Goal: Transaction & Acquisition: Purchase product/service

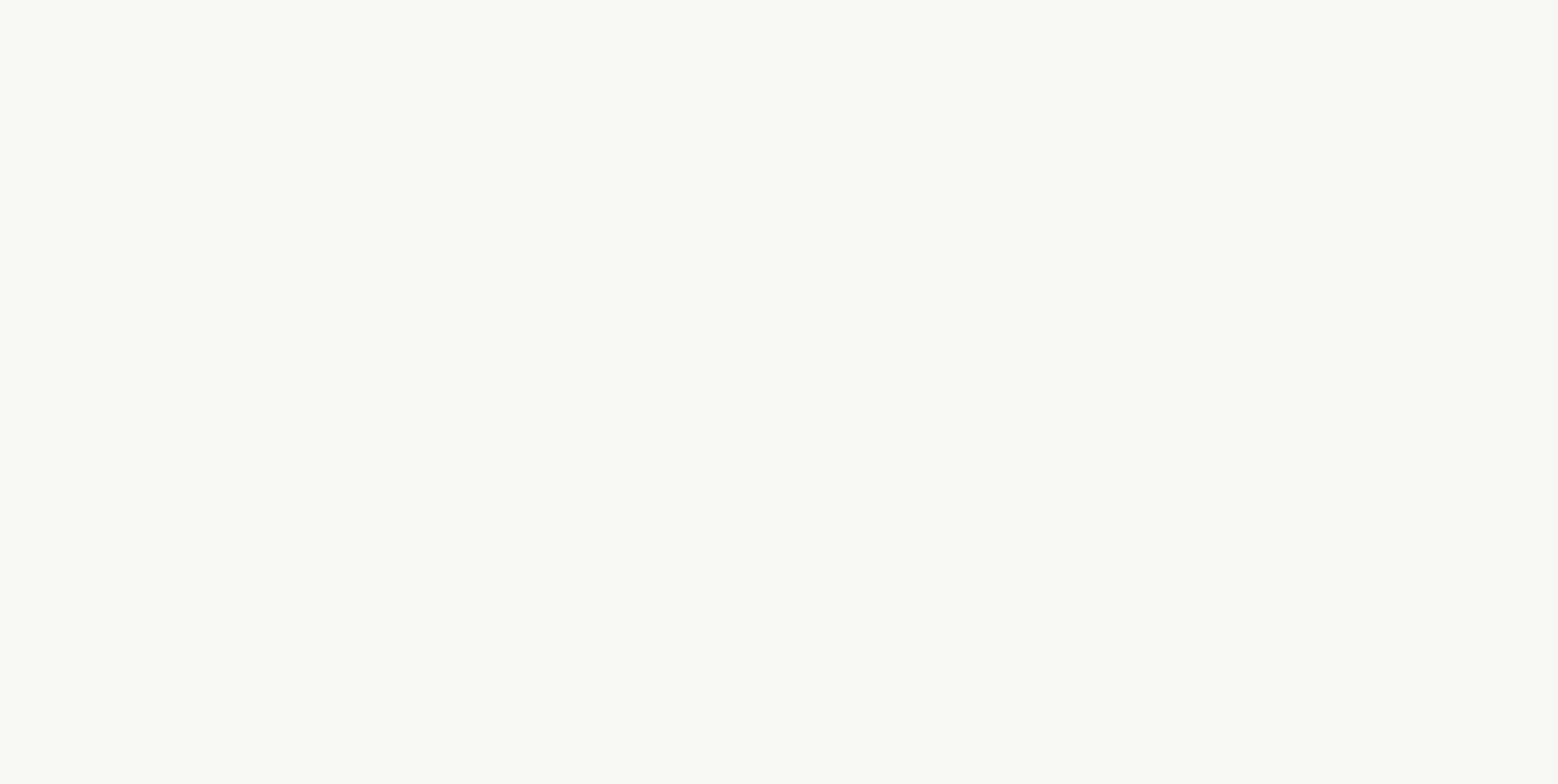
select select "FR"
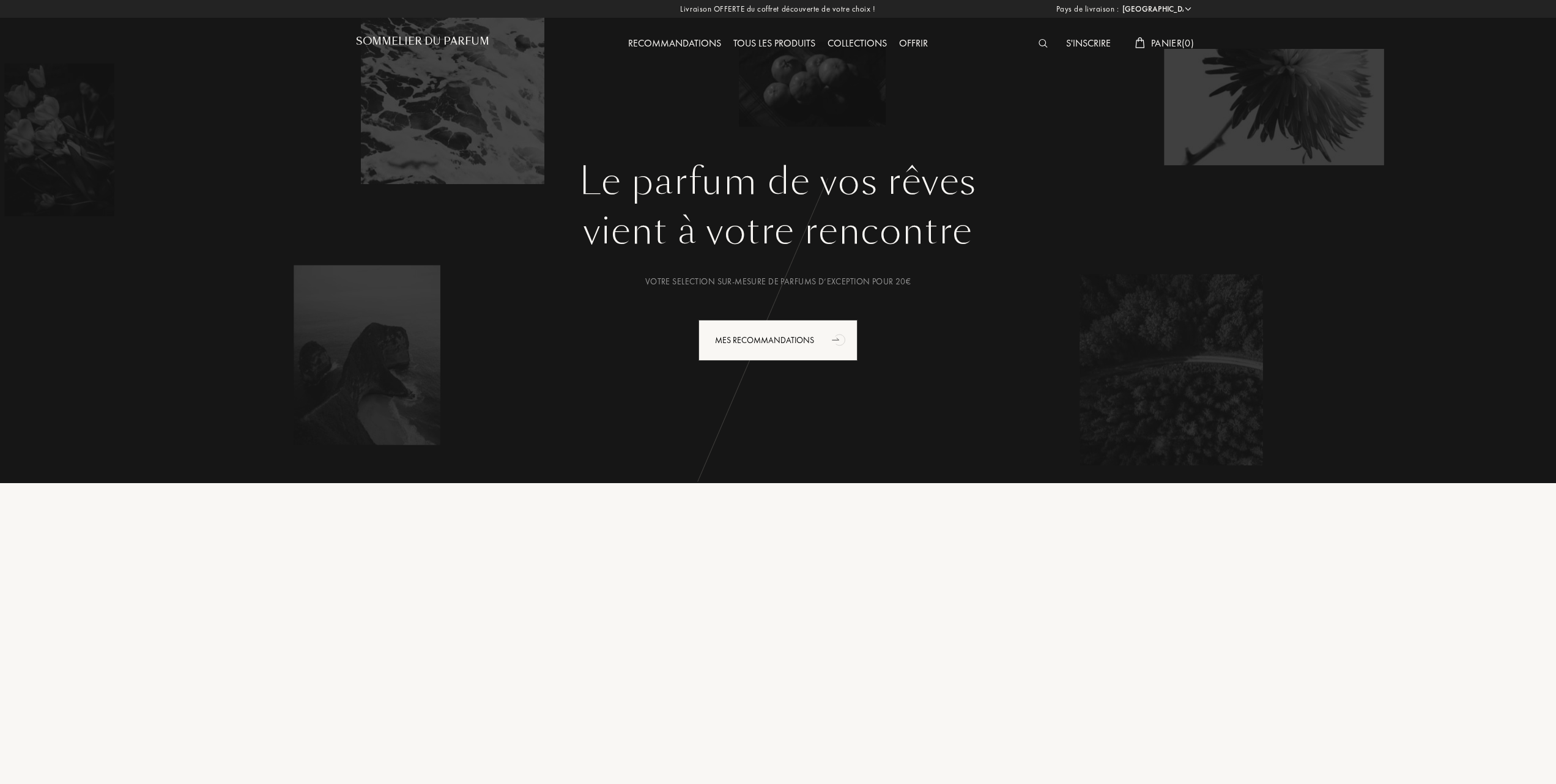
click at [771, 43] on div "Tous les produits" at bounding box center [773, 44] width 94 height 15
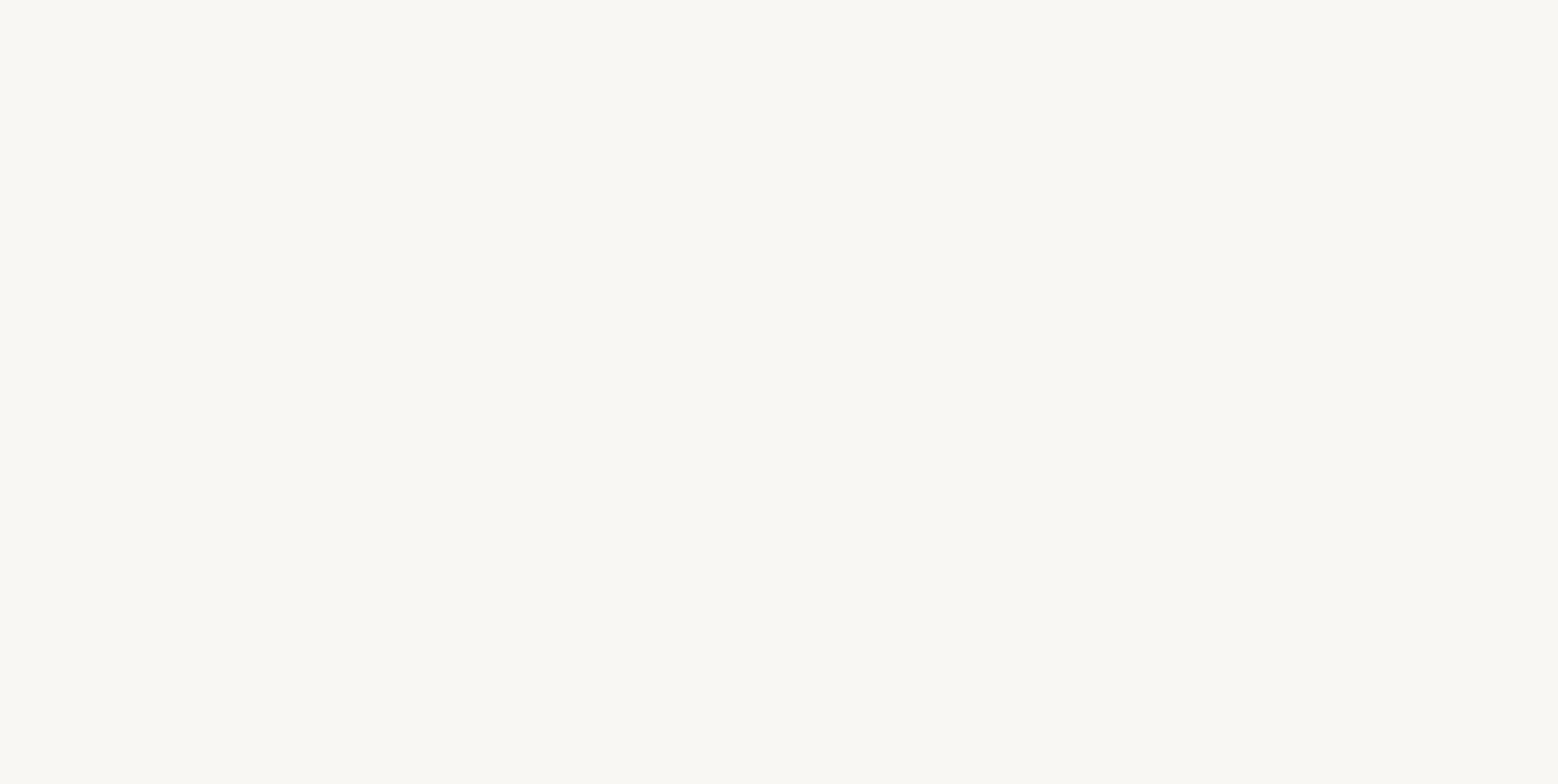
select select "FR"
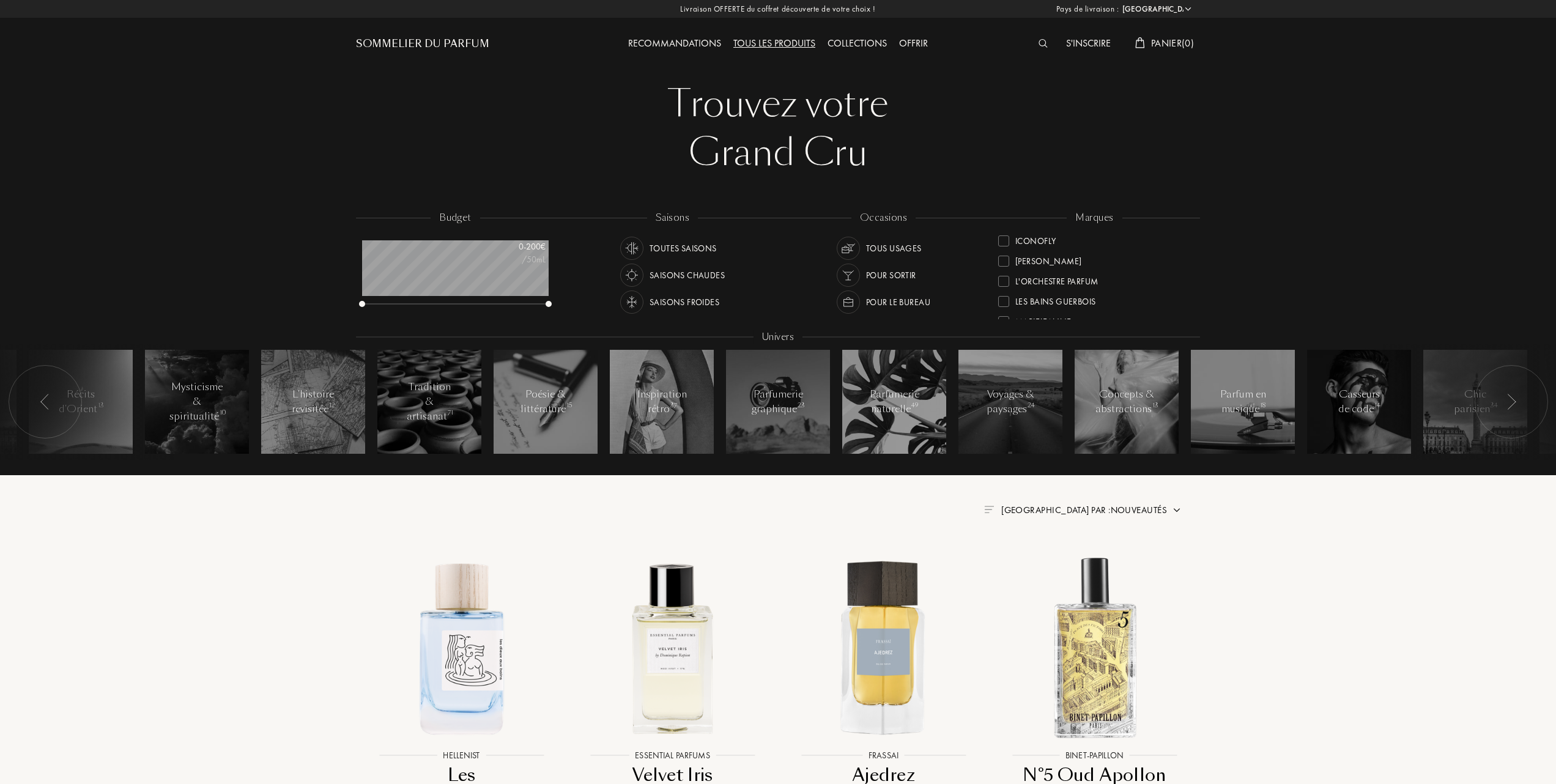
scroll to position [326, 0]
click at [1039, 260] on div "Olfactive Studio" at bounding box center [1050, 259] width 72 height 16
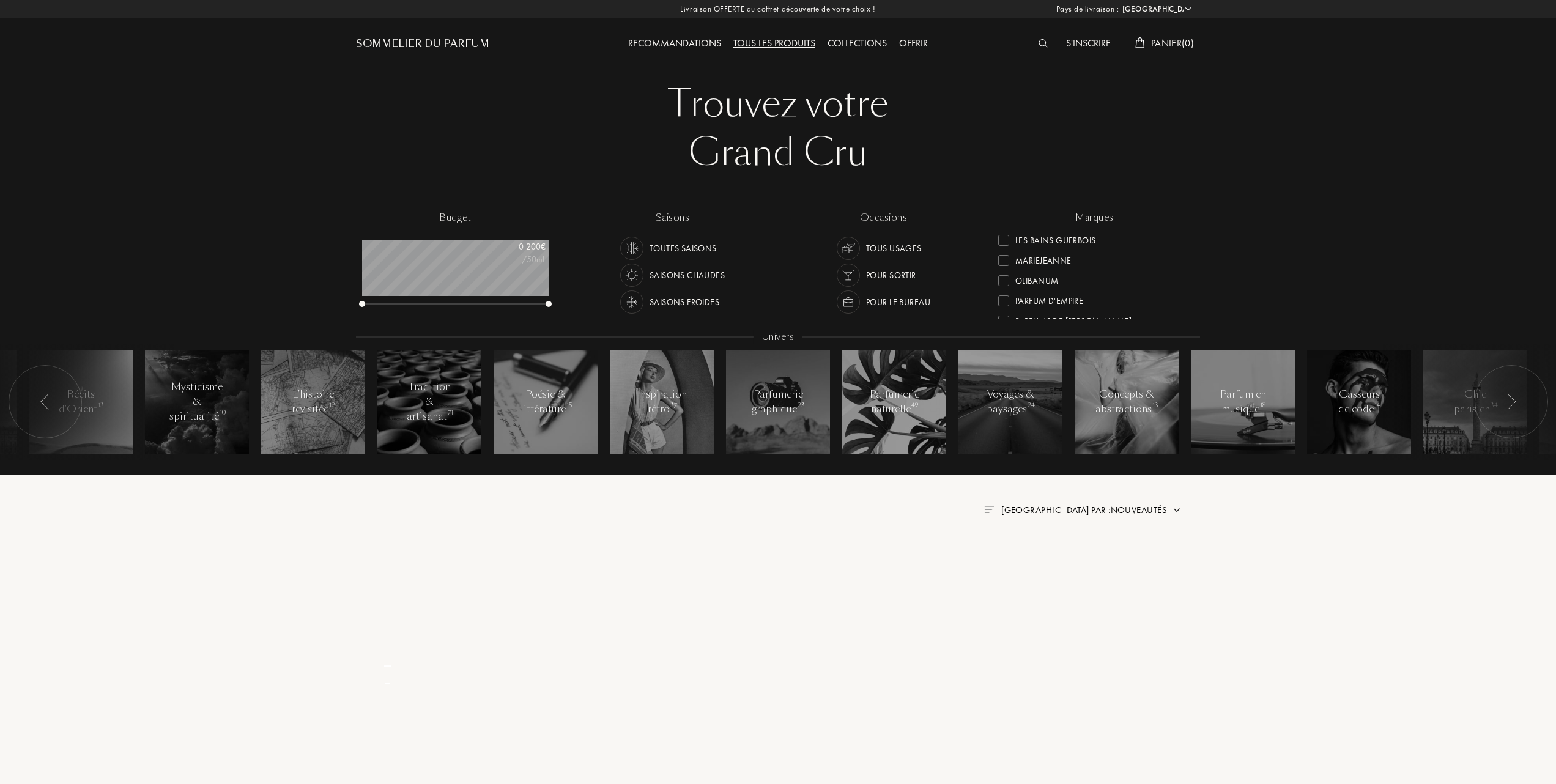
scroll to position [0, 0]
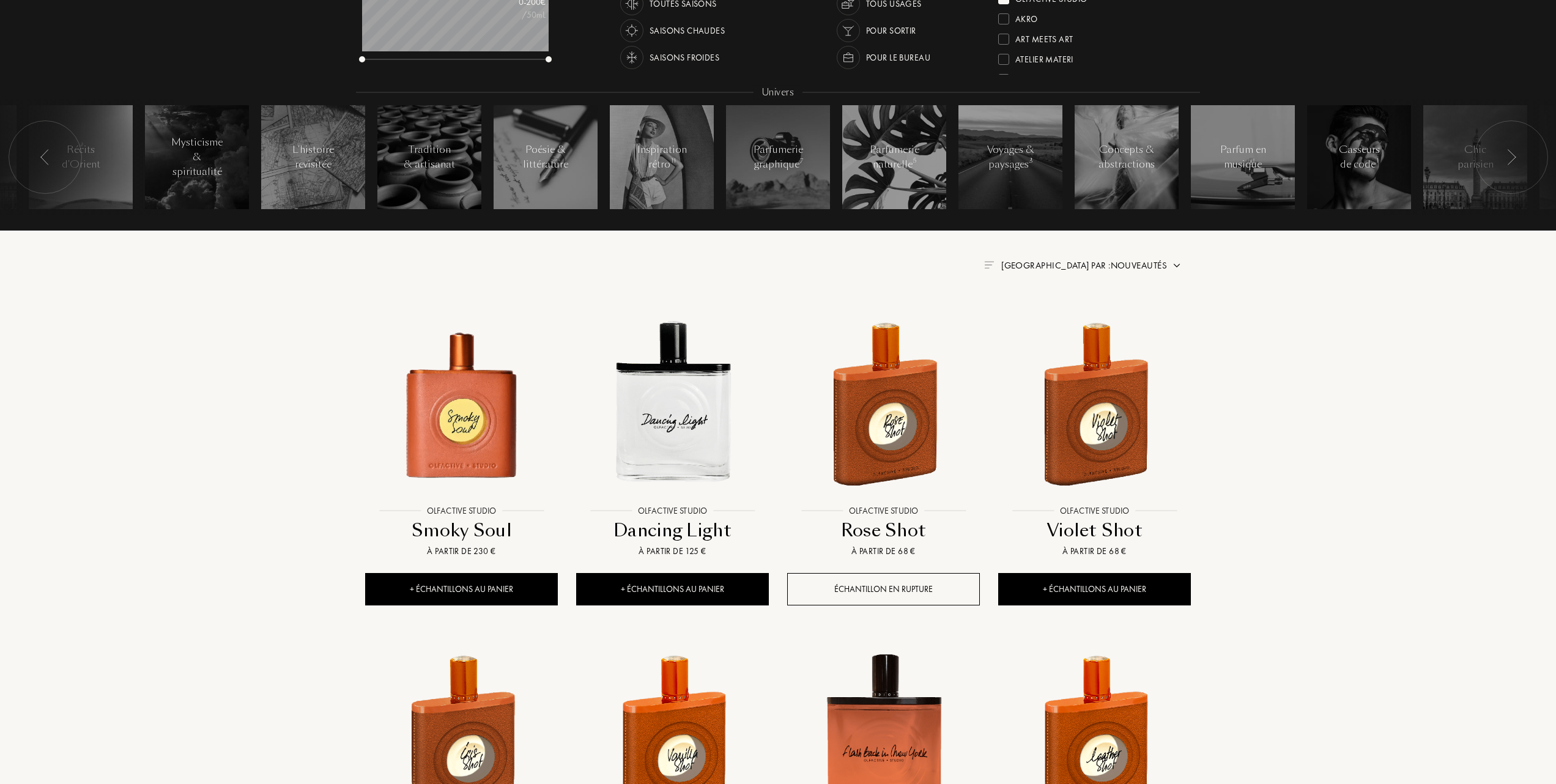
scroll to position [326, 0]
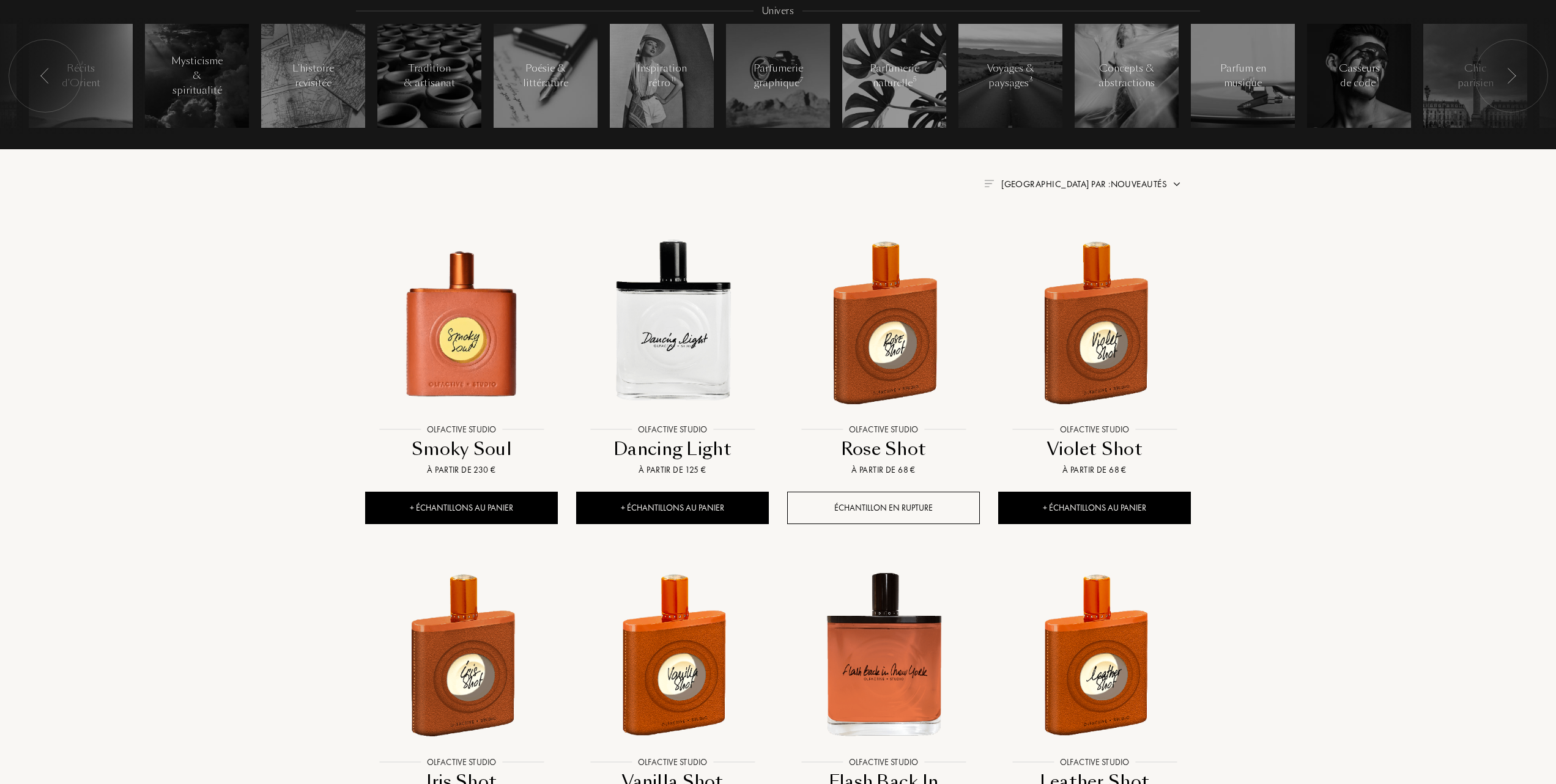
click at [1104, 181] on span "Trier par : Nouveautés" at bounding box center [1084, 183] width 166 height 12
click at [1057, 235] on div at bounding box center [1054, 237] width 8 height 8
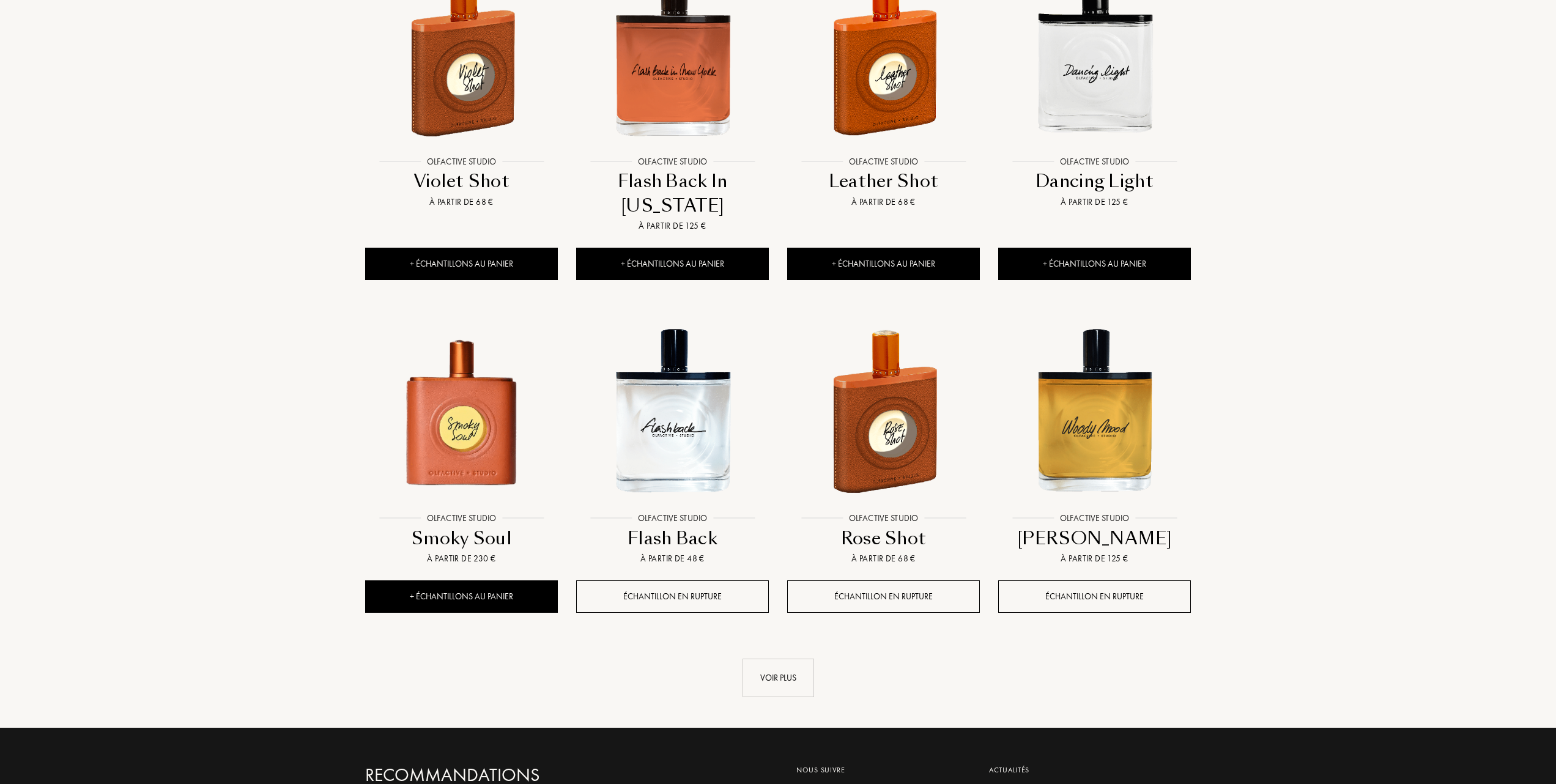
scroll to position [978, 0]
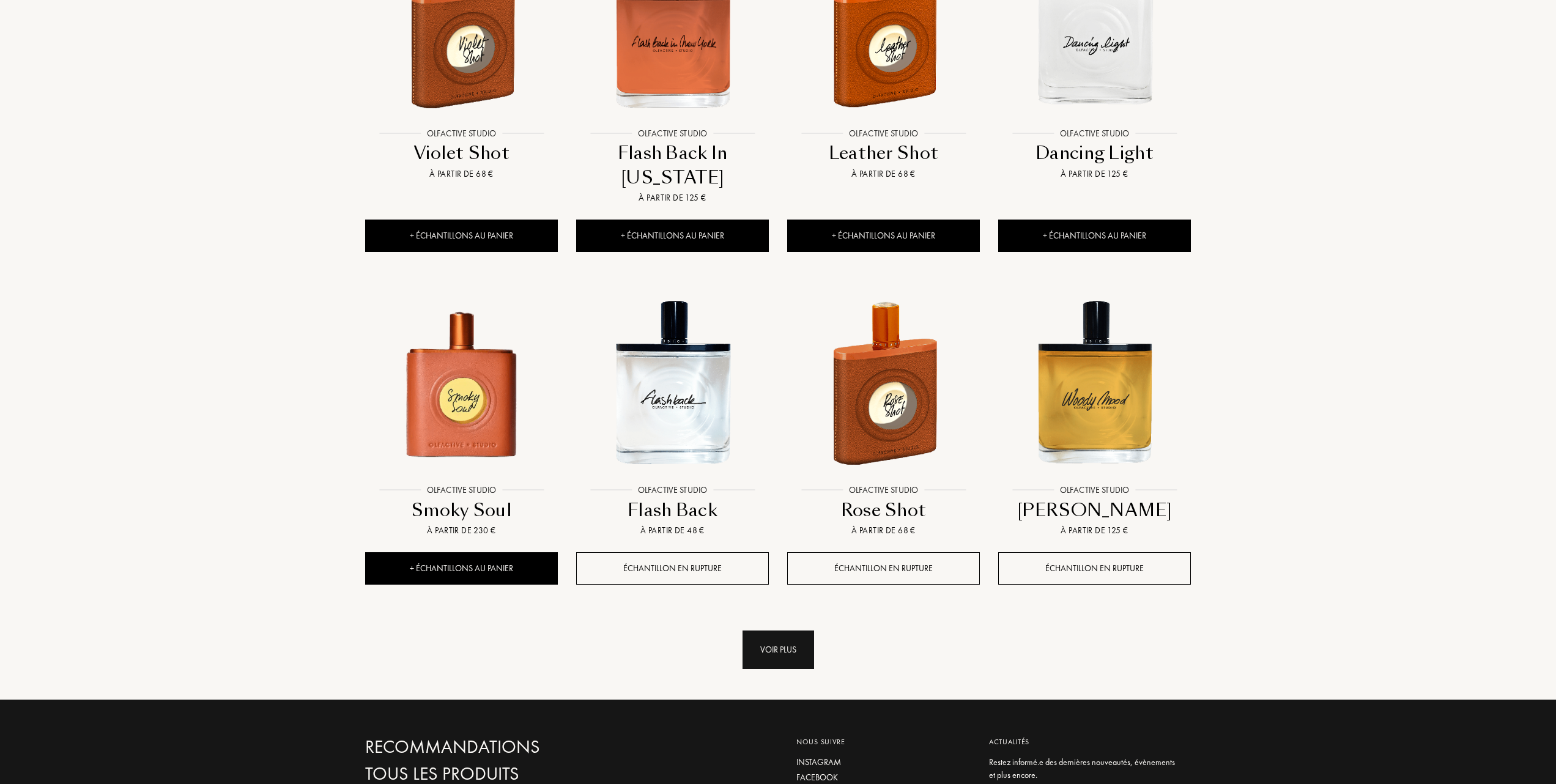
click at [783, 634] on div "Voir plus" at bounding box center [778, 649] width 72 height 38
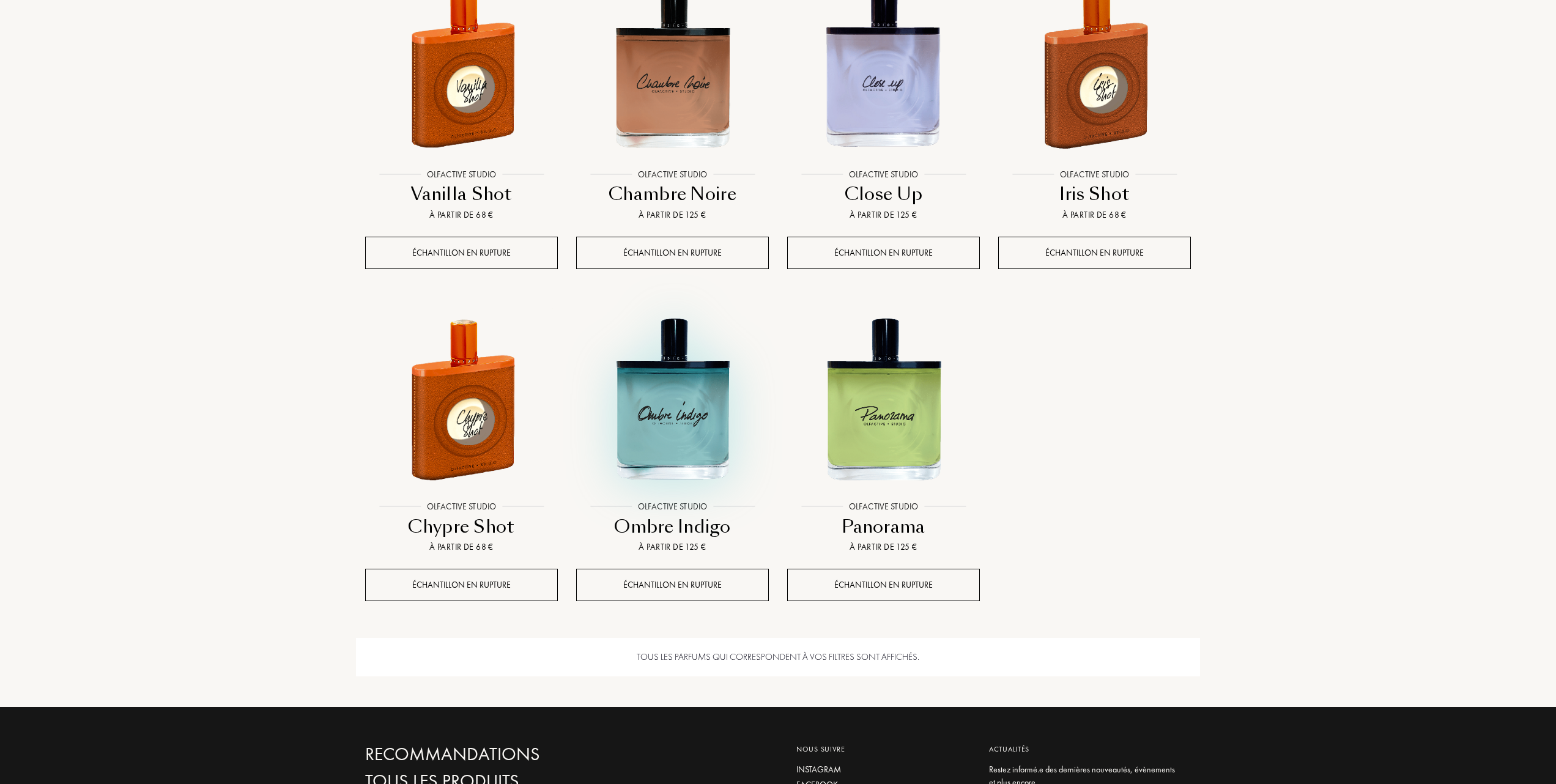
scroll to position [1630, 0]
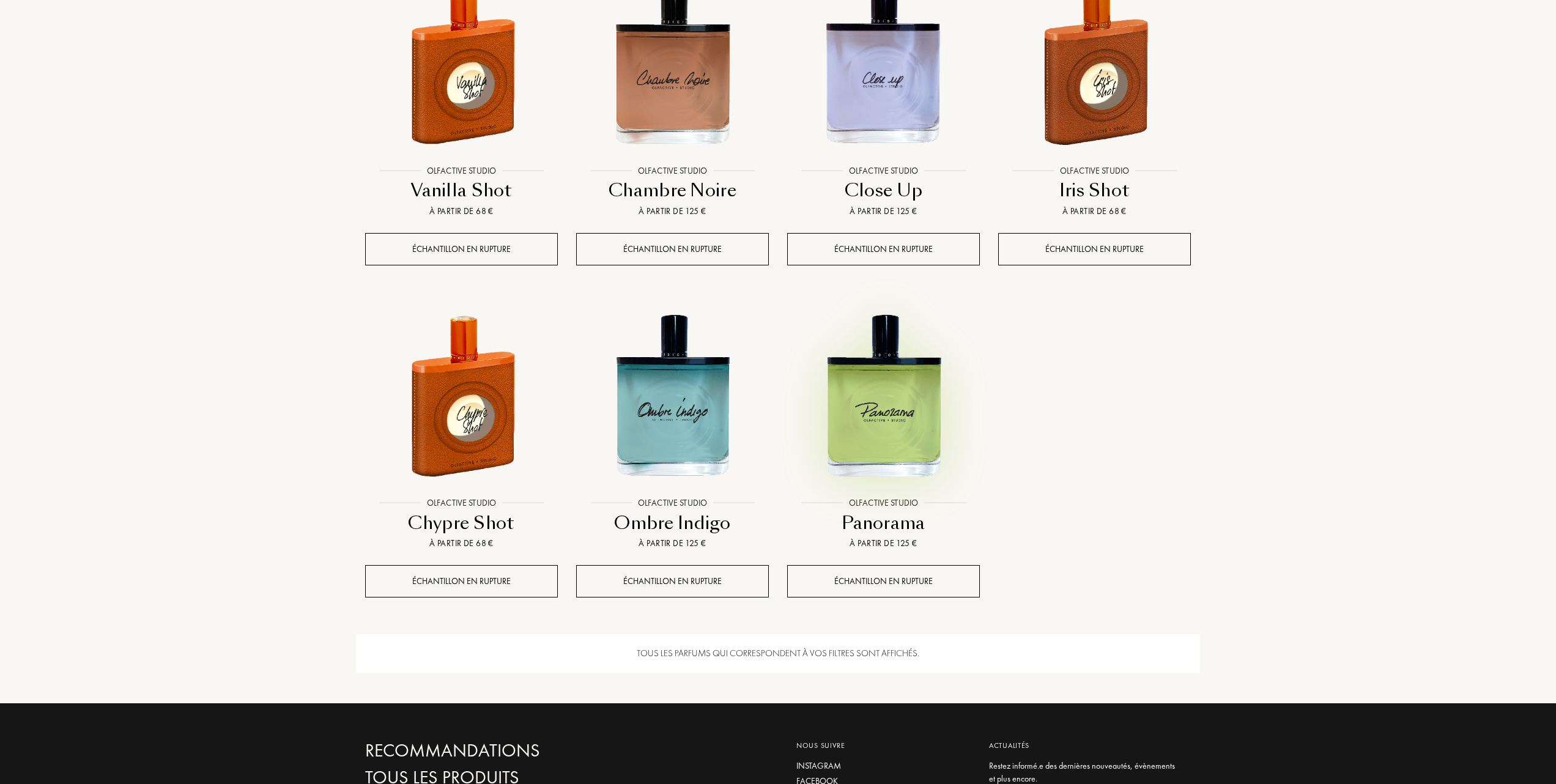
click at [899, 406] on img at bounding box center [883, 395] width 190 height 190
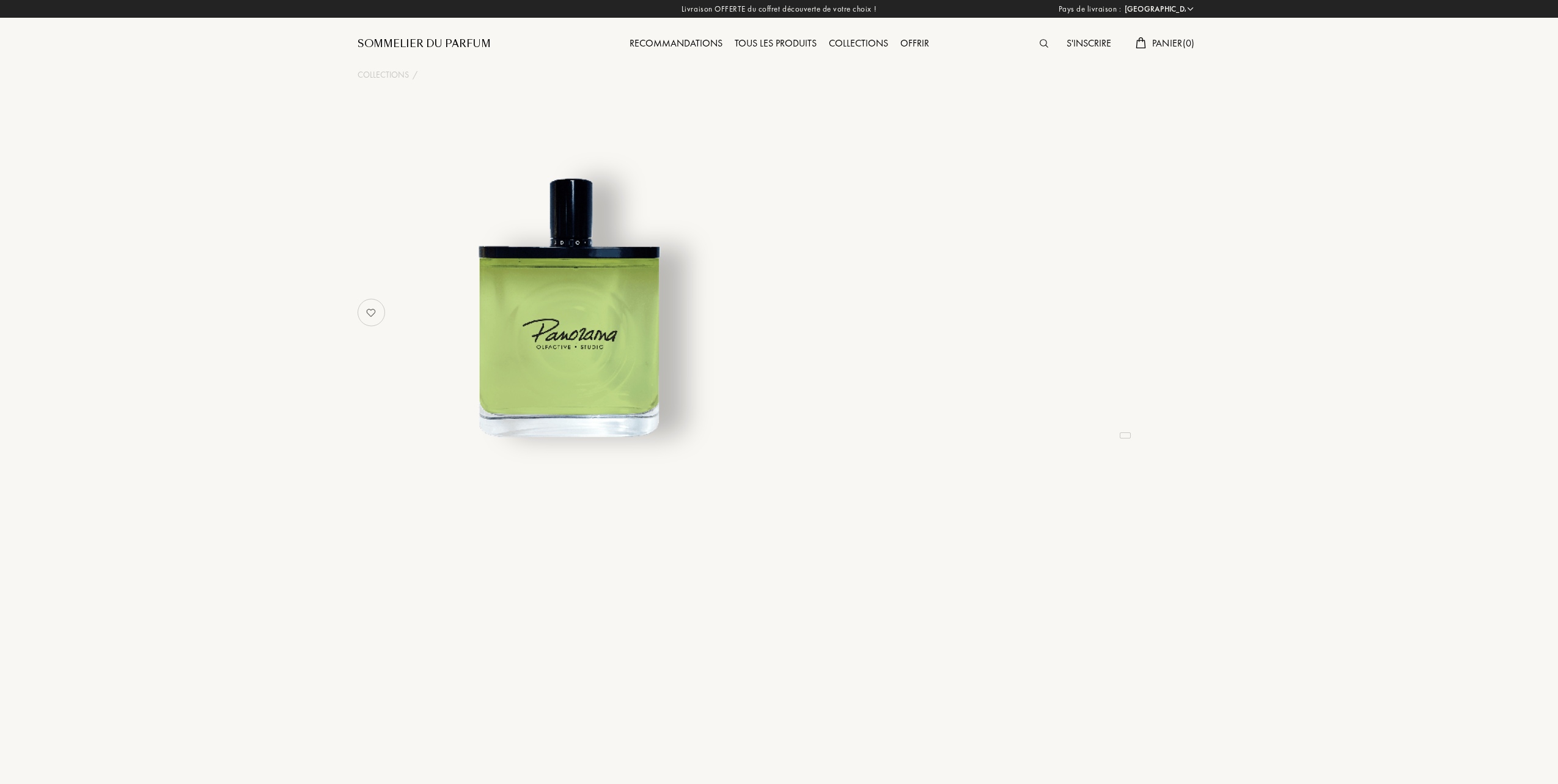
select select "FR"
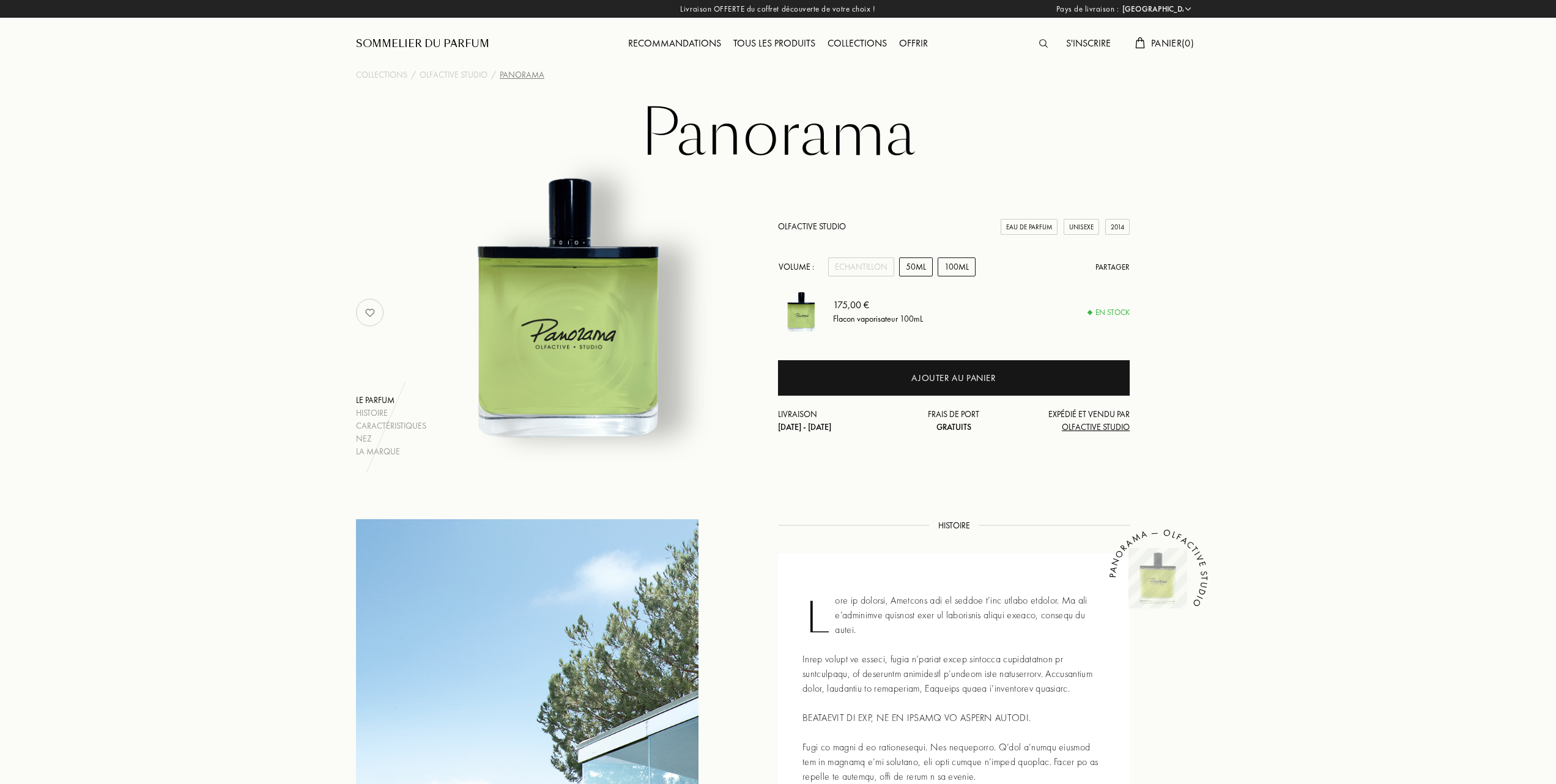
click at [914, 263] on div "50mL" at bounding box center [916, 267] width 34 height 19
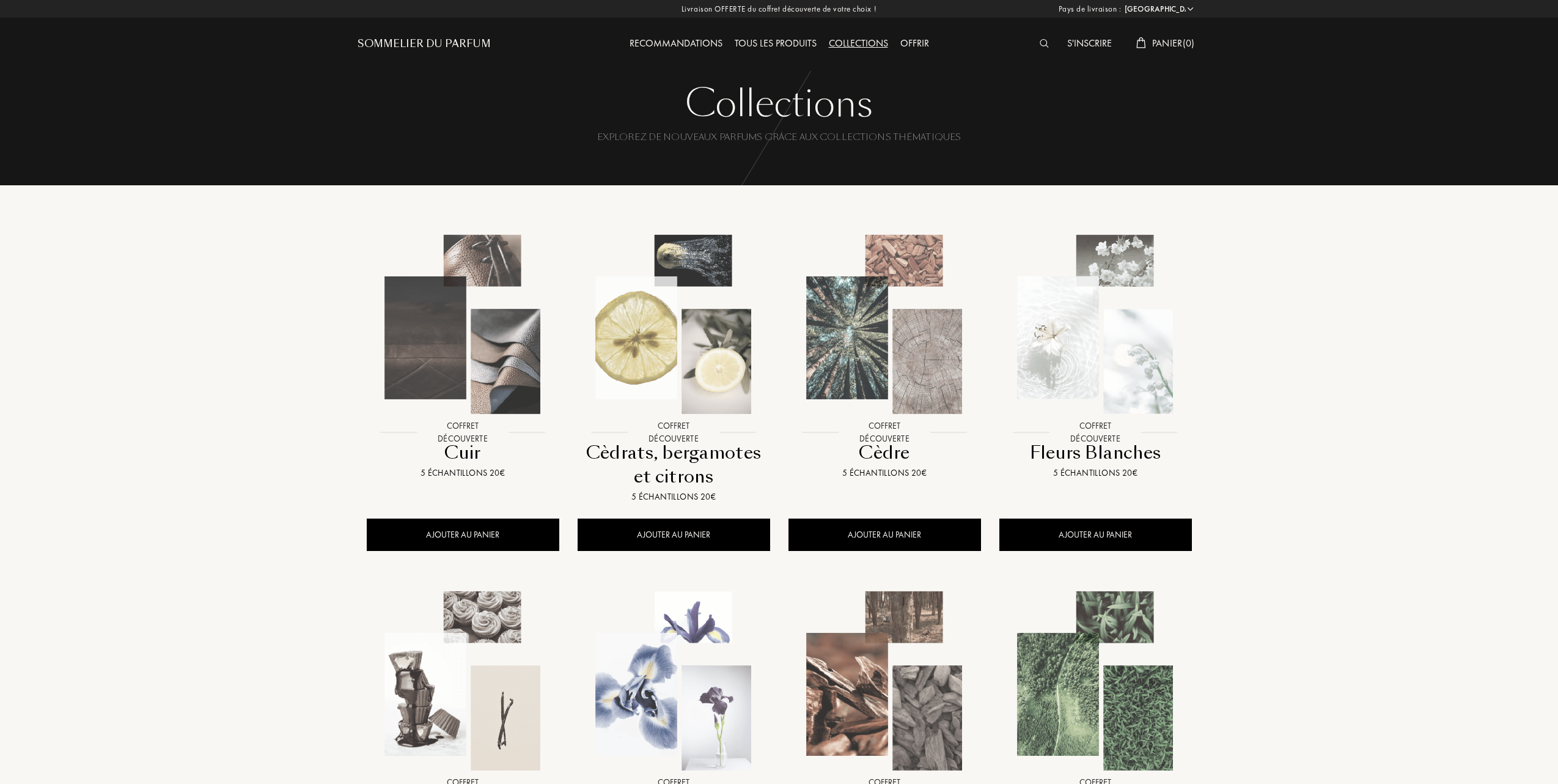
select select "FR"
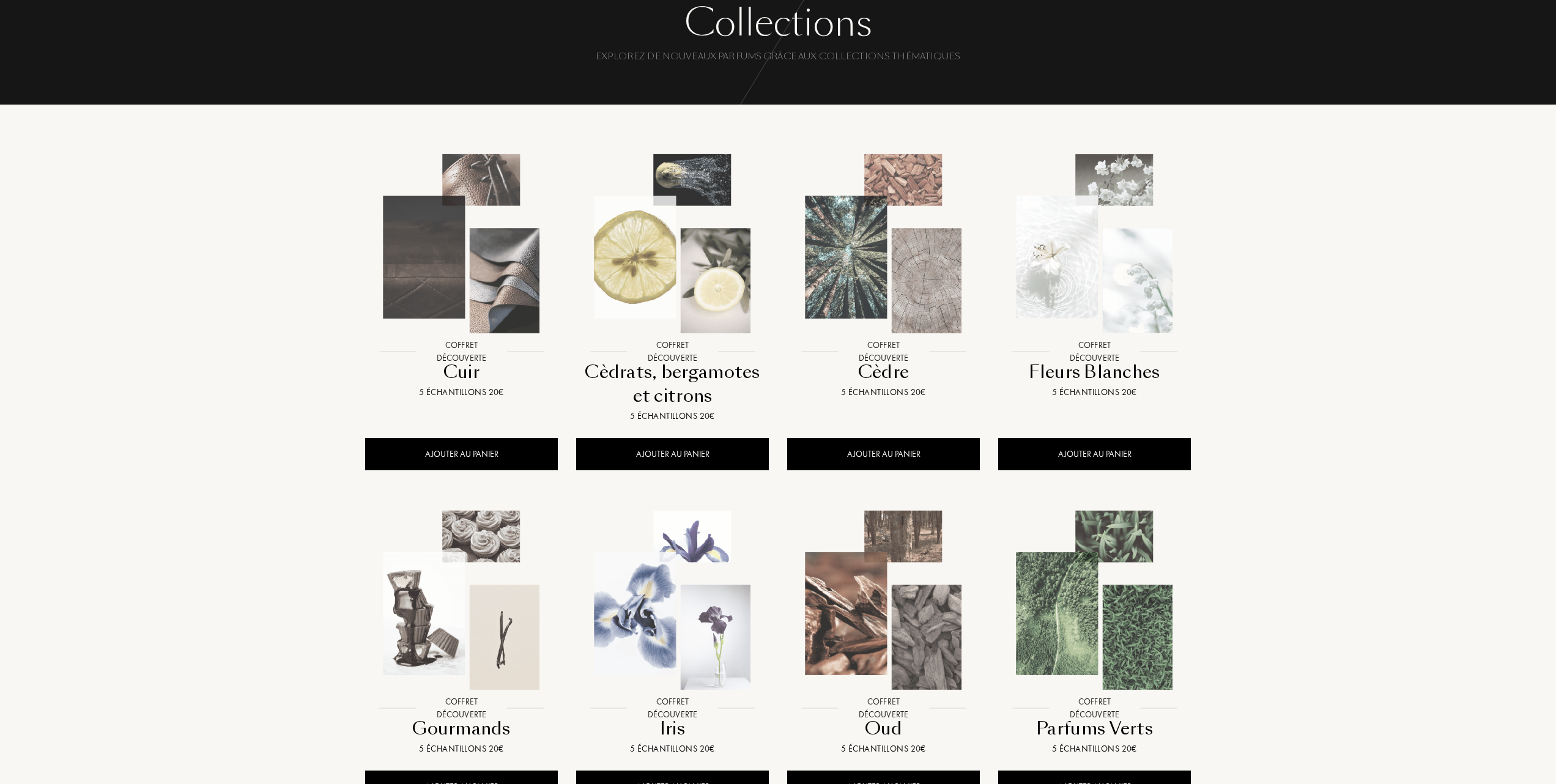
scroll to position [81, 0]
